Goal: Task Accomplishment & Management: Manage account settings

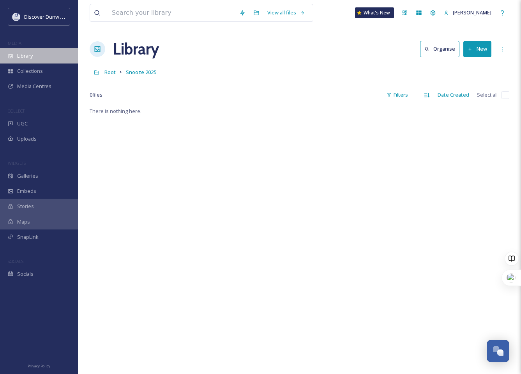
scroll to position [319, 0]
drag, startPoint x: 0, startPoint y: 0, endPoint x: 42, endPoint y: 58, distance: 72.1
click at [42, 58] on div "Library" at bounding box center [39, 55] width 78 height 15
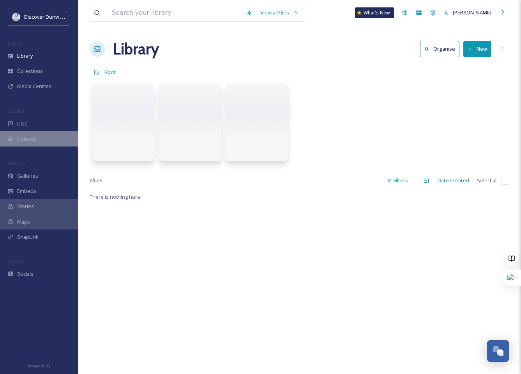
click at [32, 139] on span "Uploads" at bounding box center [26, 138] width 19 height 7
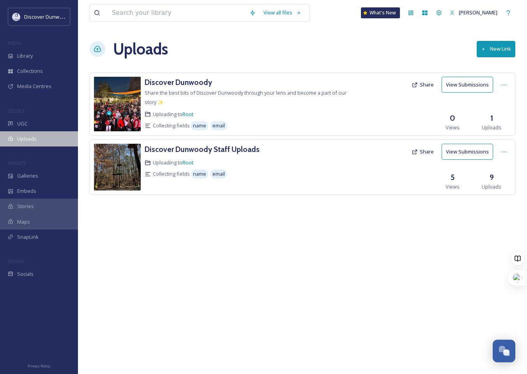
click at [48, 136] on div "Uploads" at bounding box center [39, 138] width 78 height 15
click at [47, 138] on div "Uploads" at bounding box center [39, 138] width 78 height 15
click at [169, 82] on h3 "Discover Dunwoody" at bounding box center [178, 82] width 67 height 9
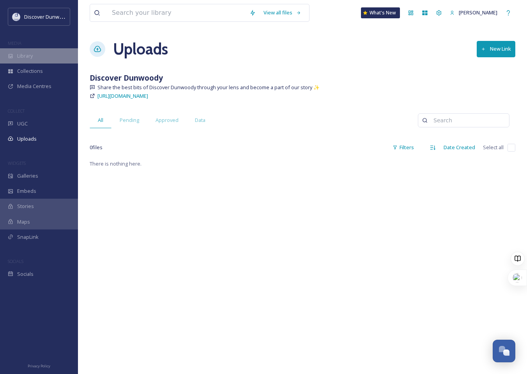
click at [30, 59] on span "Library" at bounding box center [25, 55] width 16 height 7
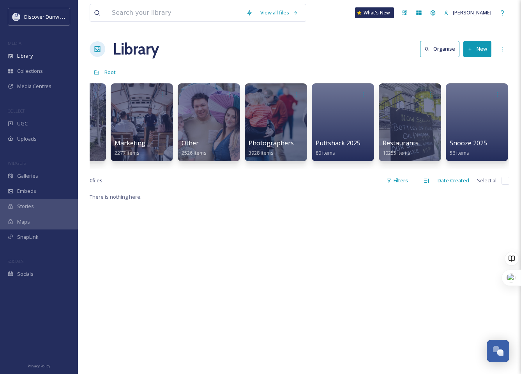
scroll to position [0, 139]
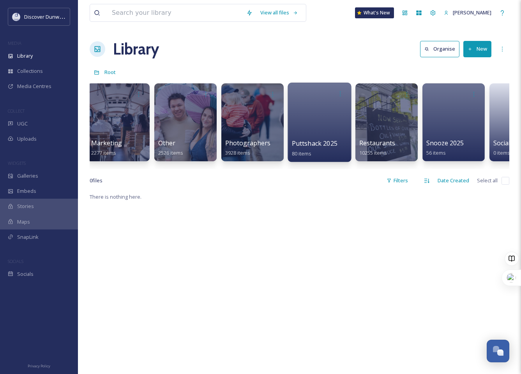
click at [328, 120] on div at bounding box center [320, 123] width 64 height 80
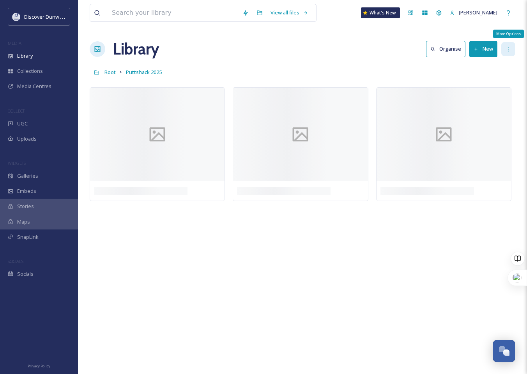
click at [507, 53] on div "More Options" at bounding box center [509, 49] width 14 height 14
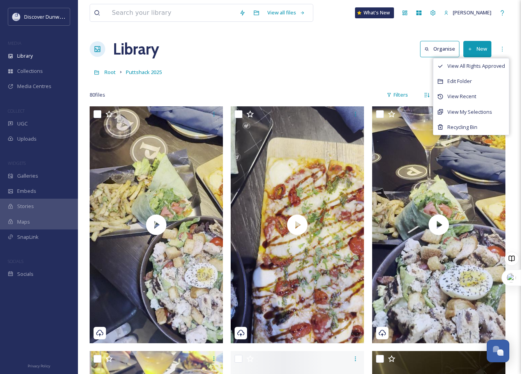
click at [252, 58] on div "Library Organise New View All Rights Approved Edit Folder View Recent View My S…" at bounding box center [300, 48] width 420 height 23
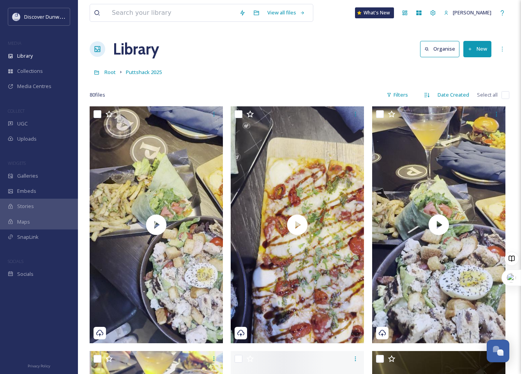
click at [96, 48] on icon at bounding box center [98, 49] width 8 height 8
click at [47, 57] on div "Library" at bounding box center [39, 55] width 78 height 15
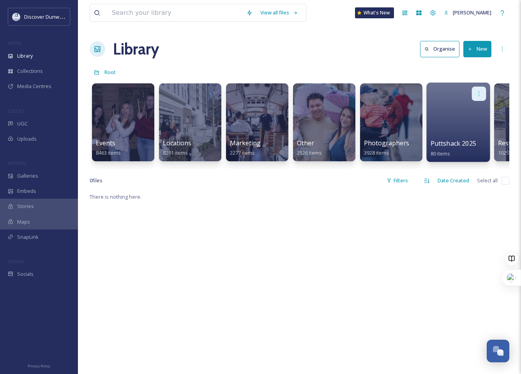
click at [481, 95] on icon at bounding box center [479, 93] width 6 height 6
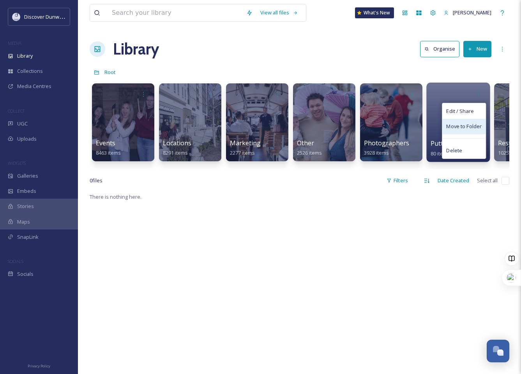
click at [479, 130] on span "Move to Folder" at bounding box center [464, 127] width 35 height 8
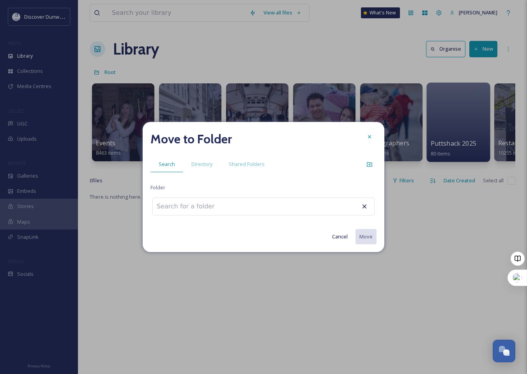
click at [209, 211] on input at bounding box center [196, 206] width 86 height 17
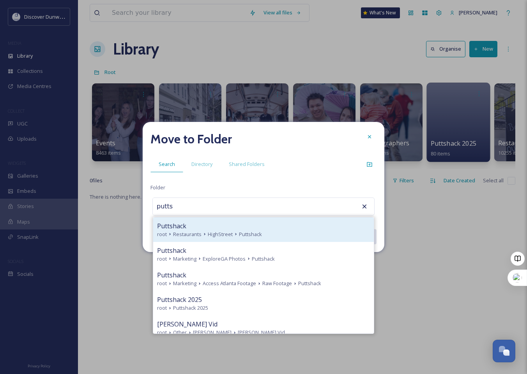
click at [211, 229] on div "Puttshack" at bounding box center [263, 226] width 213 height 9
type input "Puttshack"
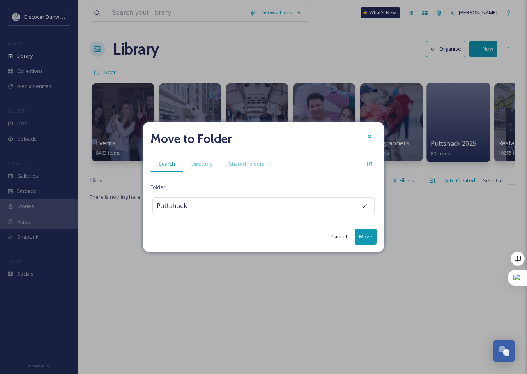
click at [375, 239] on button "Move" at bounding box center [366, 237] width 22 height 16
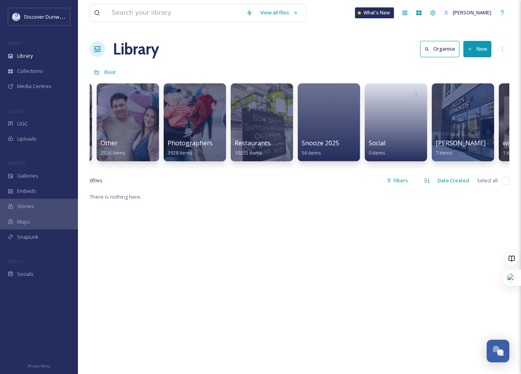
scroll to position [0, 204]
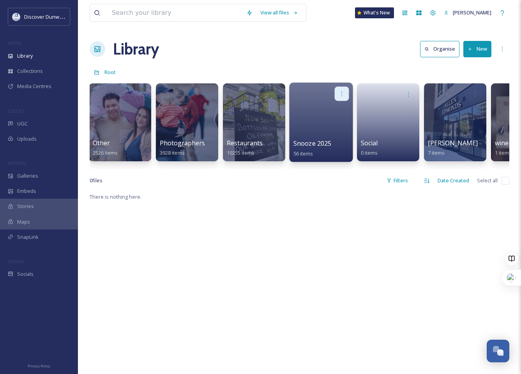
click at [338, 94] on div at bounding box center [342, 94] width 14 height 14
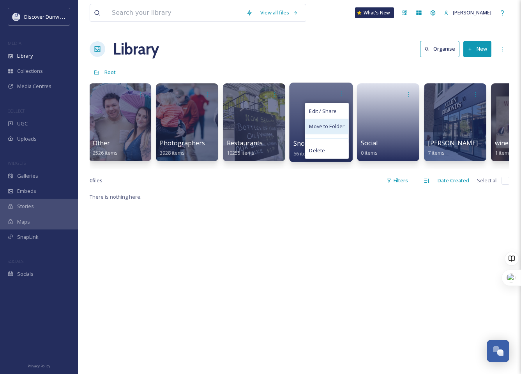
click at [329, 128] on span "Move to Folder" at bounding box center [326, 127] width 35 height 8
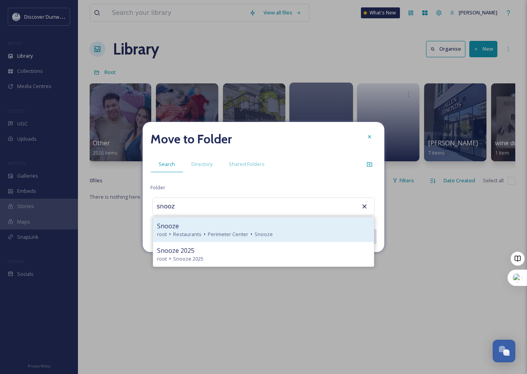
click at [173, 228] on span "Snooze" at bounding box center [168, 226] width 22 height 9
type input "Snooze"
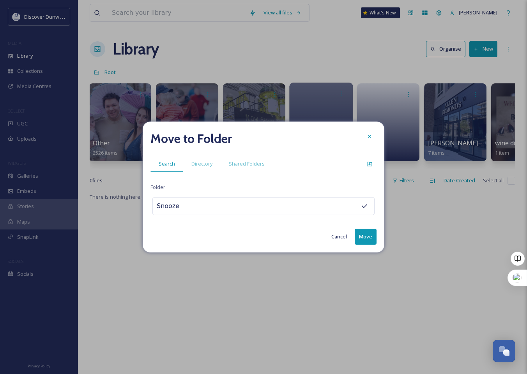
click at [370, 238] on button "Move" at bounding box center [366, 237] width 22 height 16
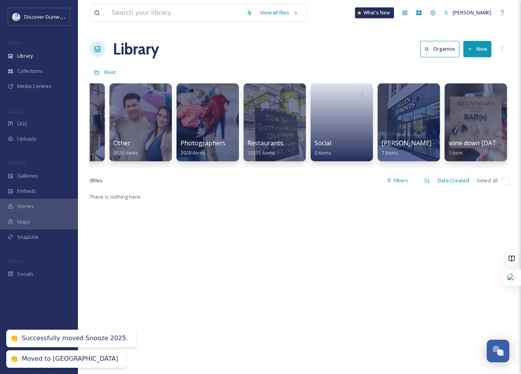
scroll to position [0, 178]
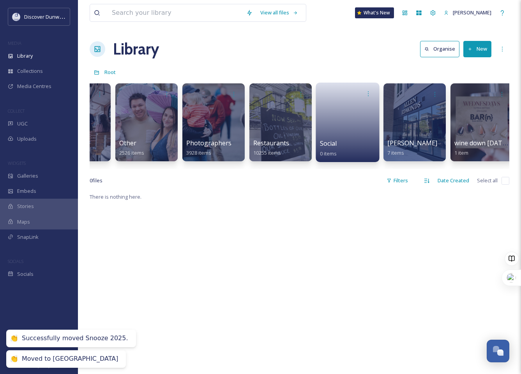
click at [346, 143] on div "Social 0 items" at bounding box center [348, 148] width 56 height 19
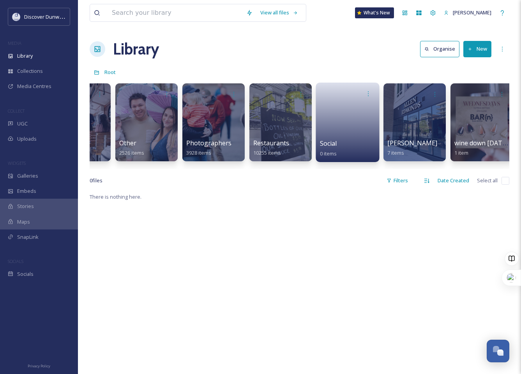
click at [343, 108] on link at bounding box center [348, 120] width 56 height 38
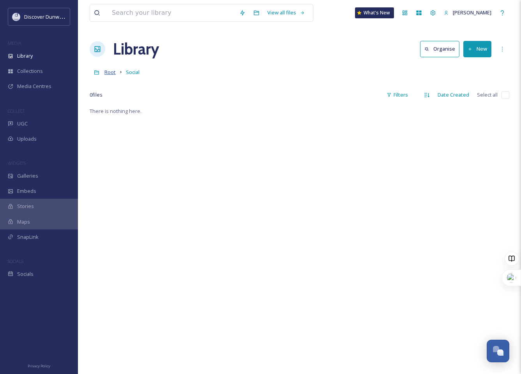
click at [110, 69] on span "Root" at bounding box center [110, 72] width 11 height 7
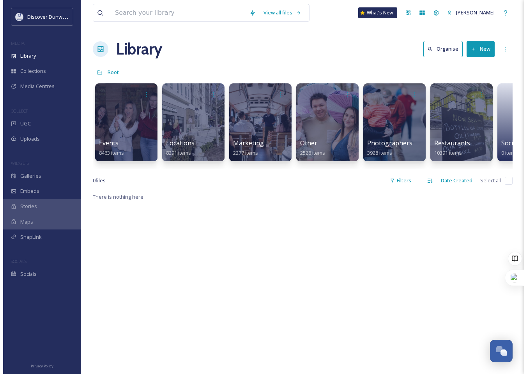
scroll to position [0, 184]
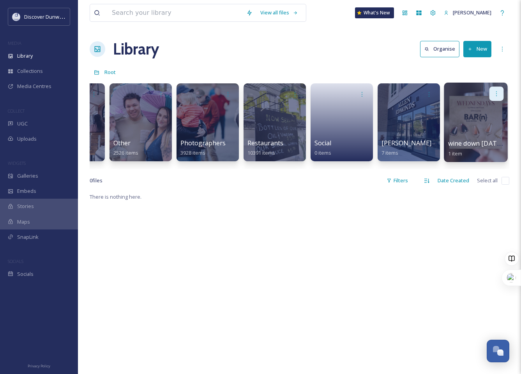
click at [498, 96] on icon at bounding box center [497, 93] width 6 height 6
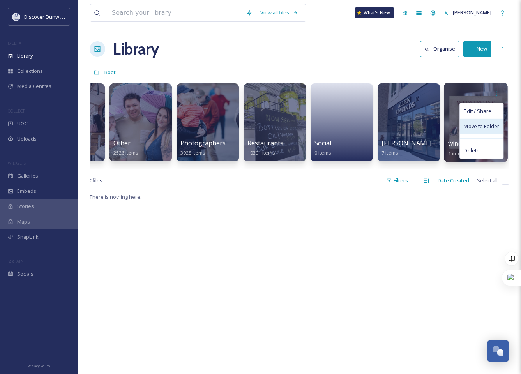
click at [495, 126] on span "Move to Folder" at bounding box center [481, 127] width 35 height 8
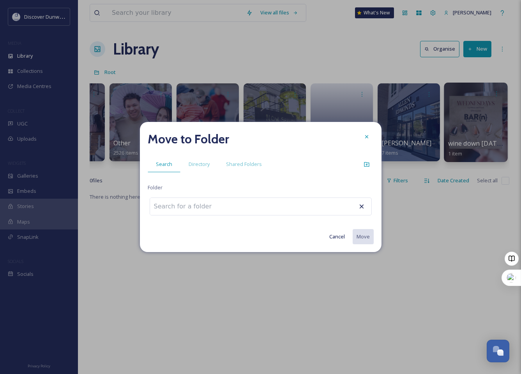
scroll to position [0, 178]
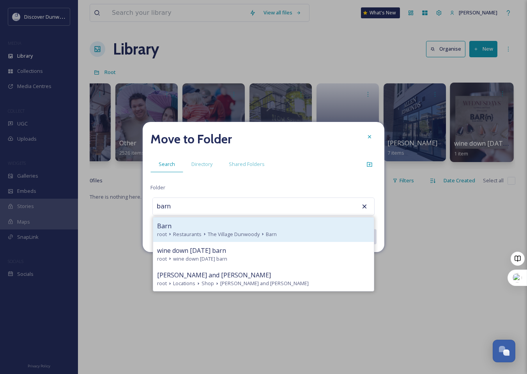
click at [212, 229] on div "Barn" at bounding box center [263, 226] width 213 height 9
type input "Barn"
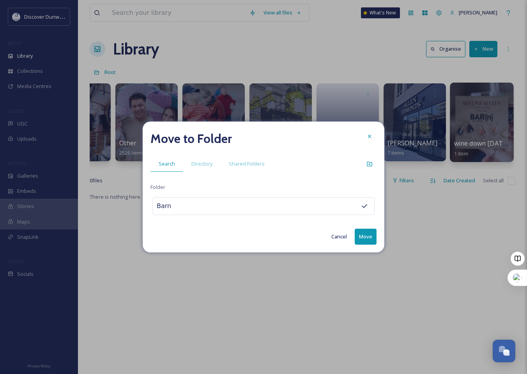
click at [368, 241] on button "Move" at bounding box center [366, 237] width 22 height 16
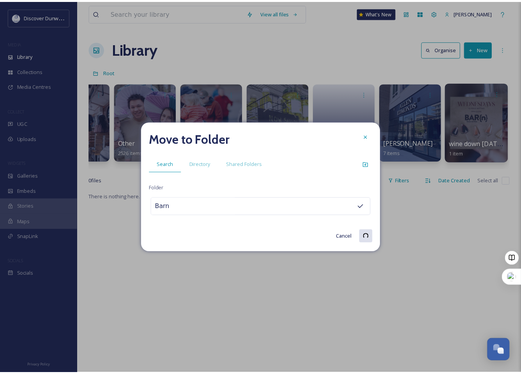
scroll to position [0, 111]
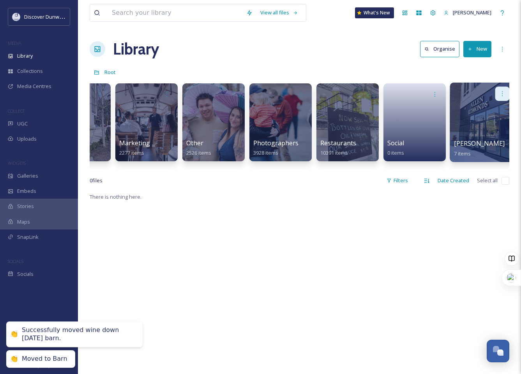
click at [503, 92] on icon at bounding box center [503, 93] width 6 height 6
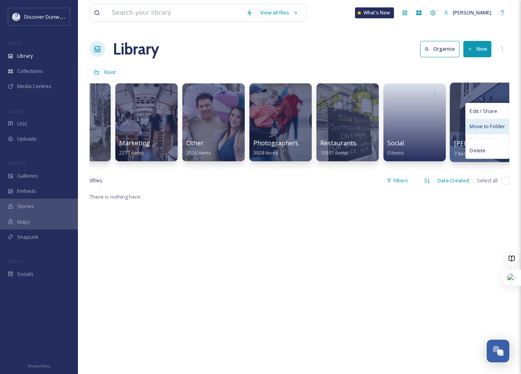
click at [491, 129] on span "Move to Folder" at bounding box center [487, 127] width 35 height 8
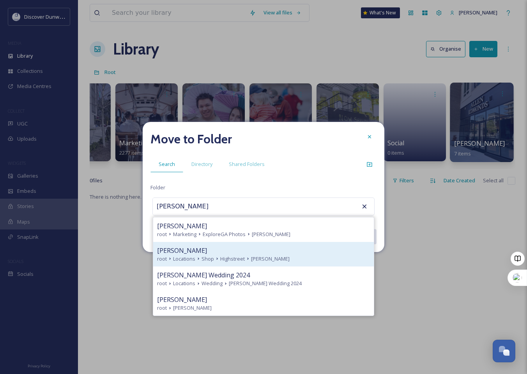
click at [270, 265] on div "[PERSON_NAME] root Locations Shop Highstreet [PERSON_NAME]" at bounding box center [263, 254] width 221 height 25
type input "[PERSON_NAME]"
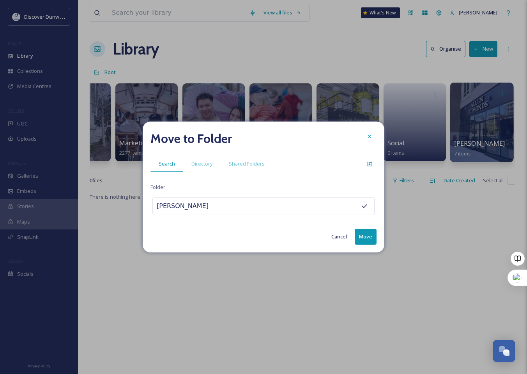
click at [368, 238] on button "Move" at bounding box center [366, 237] width 22 height 16
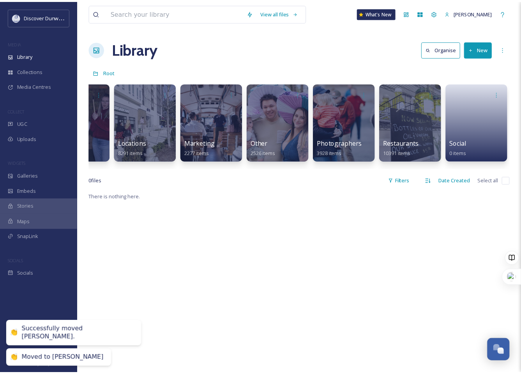
scroll to position [0, 44]
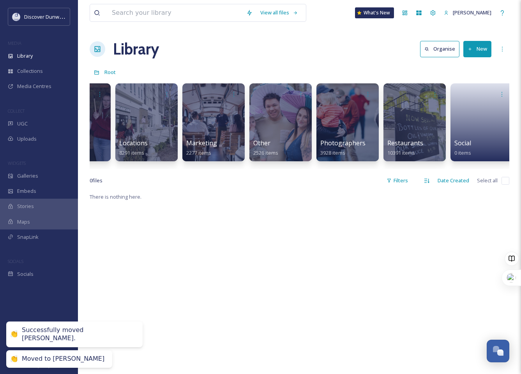
click at [368, 238] on div "There is nothing here." at bounding box center [300, 379] width 420 height 374
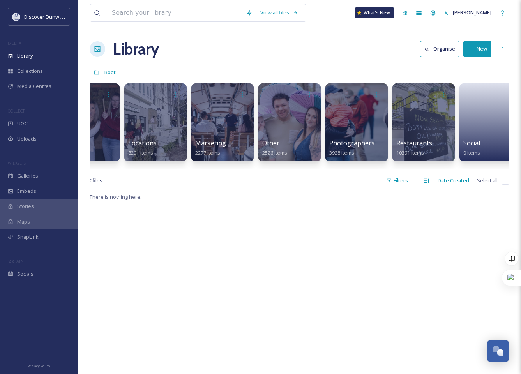
scroll to position [0, 0]
